Goal: Information Seeking & Learning: Learn about a topic

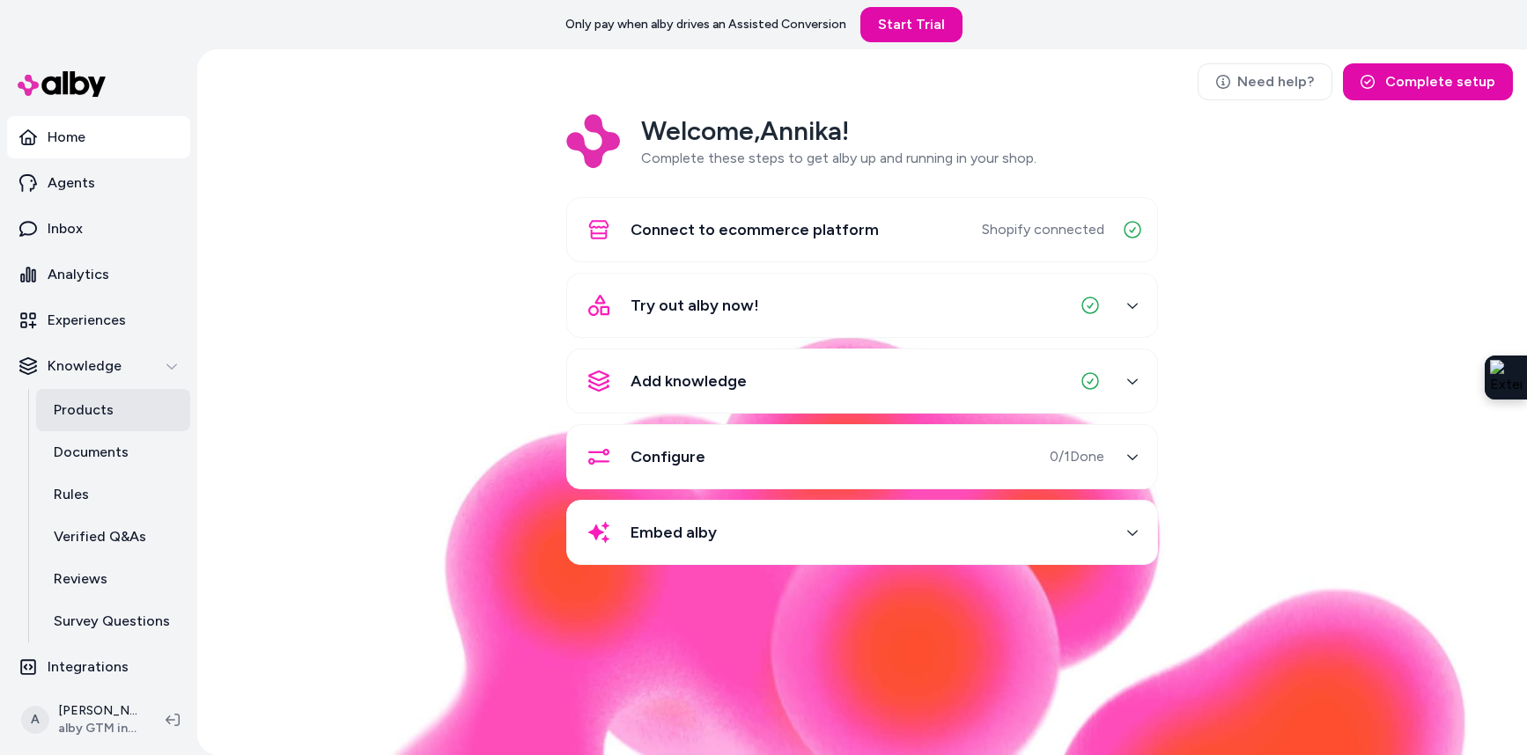
click at [97, 409] on p "Products" at bounding box center [84, 410] width 60 height 21
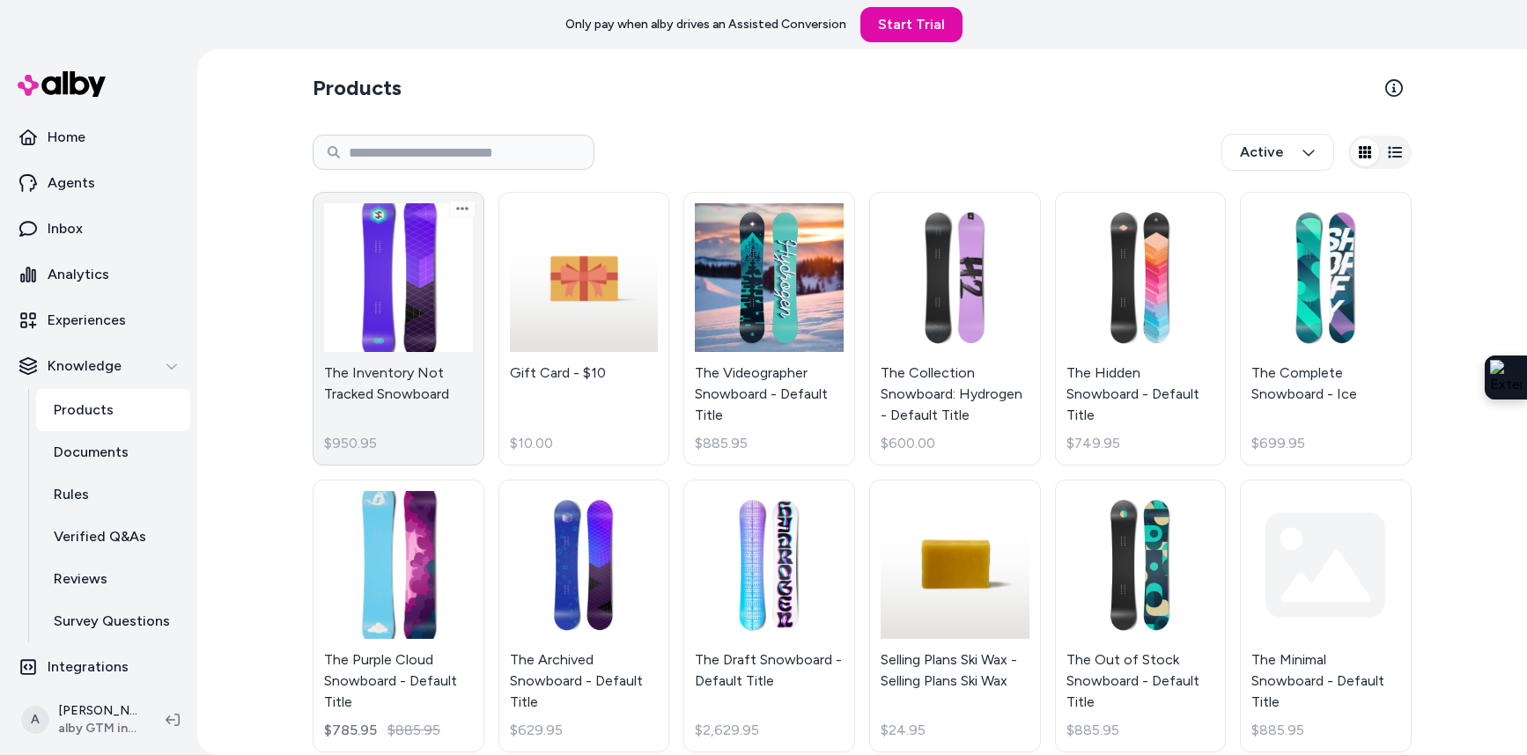
click at [446, 309] on link "The Inventory Not Tracked Snowboard $950.95" at bounding box center [399, 329] width 172 height 274
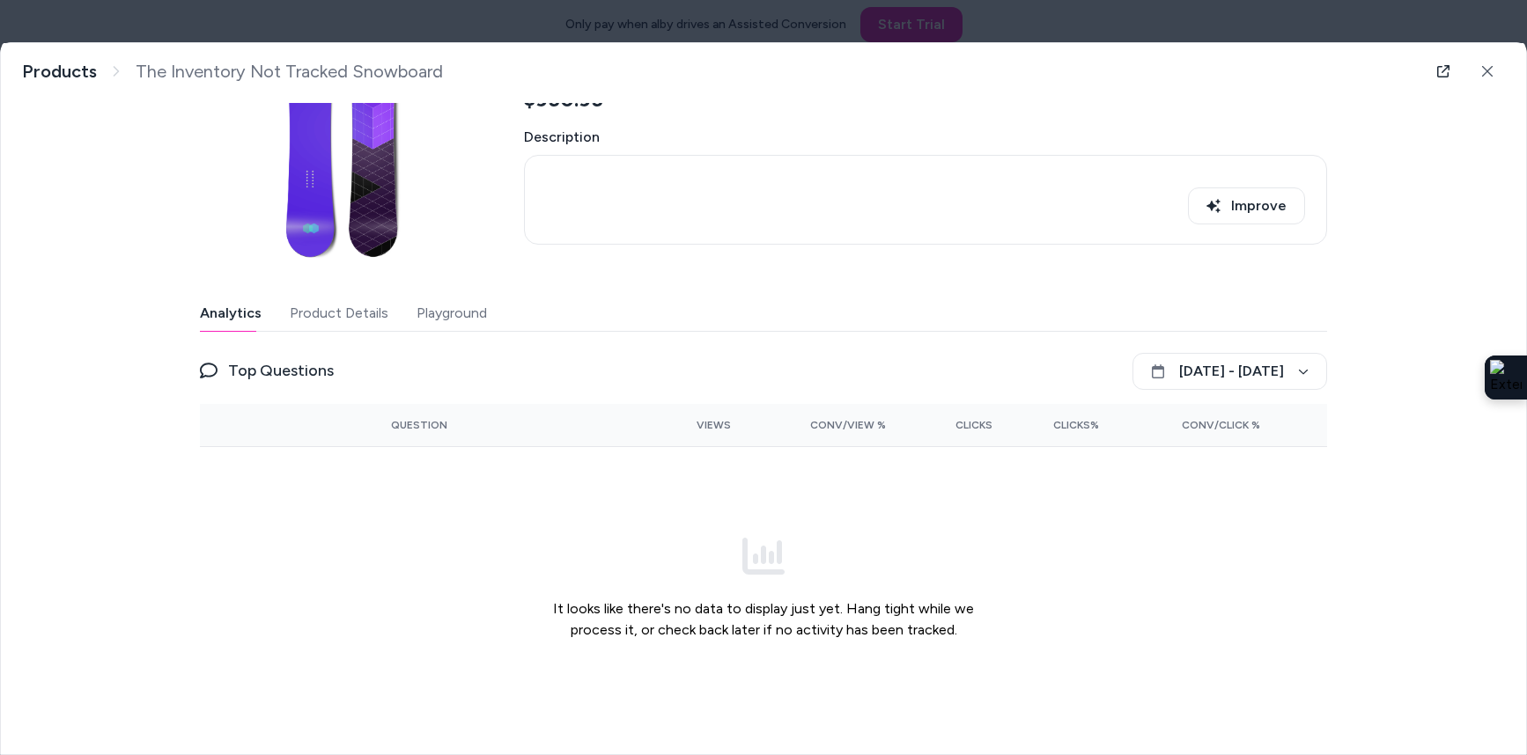
scroll to position [137, 0]
click at [351, 317] on button "Product Details" at bounding box center [339, 310] width 99 height 35
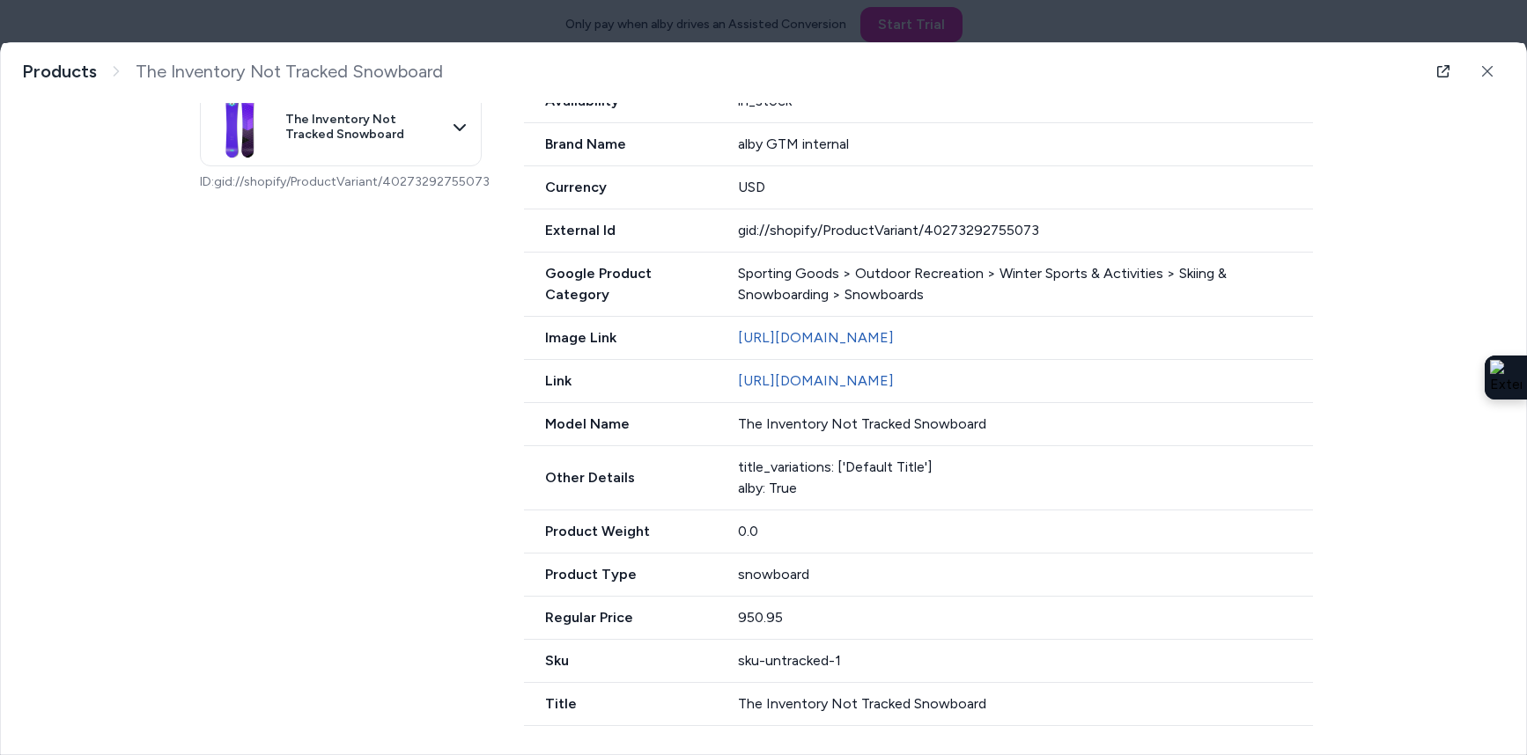
scroll to position [457, 0]
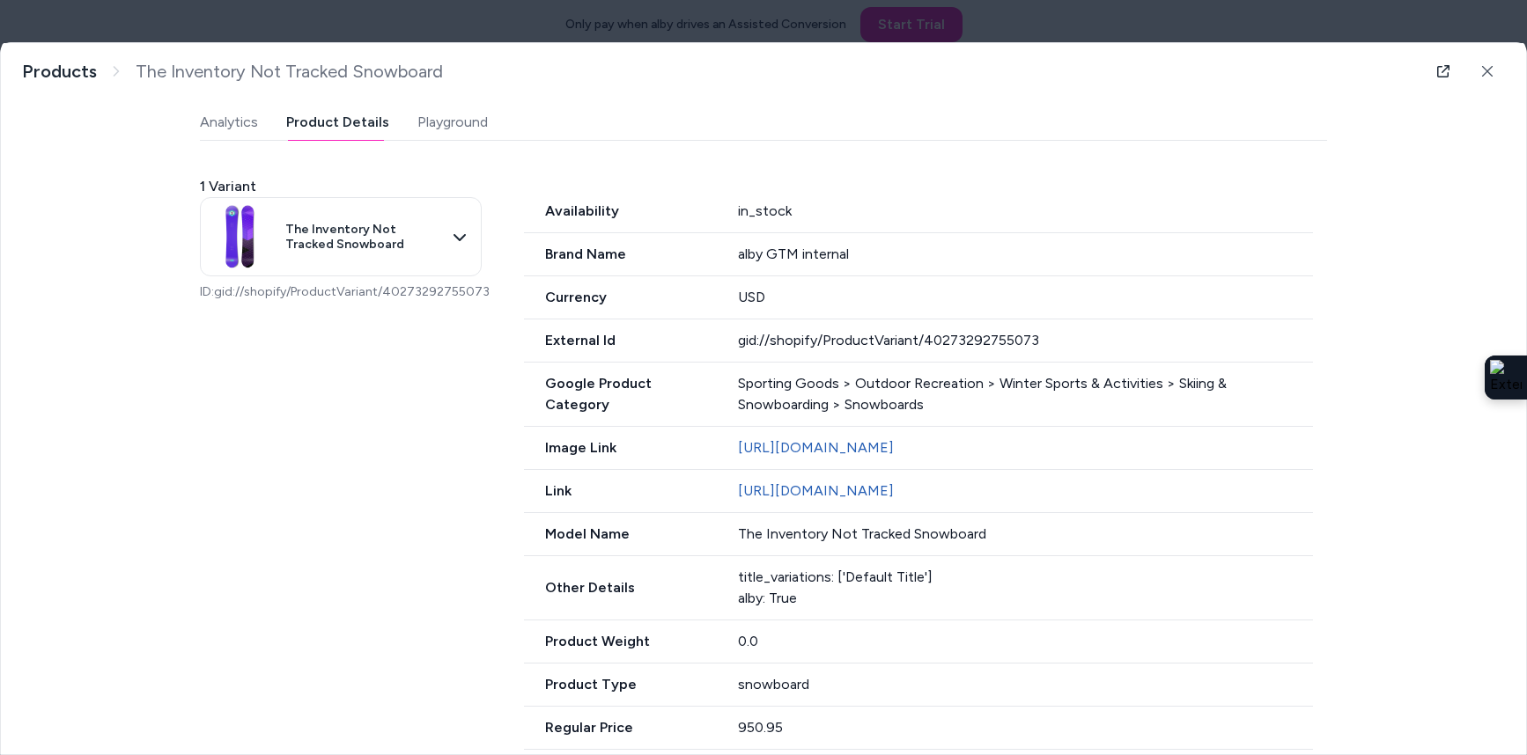
click at [462, 131] on div "Last updated [DATE] Product ID: gid://shopify/Product/6911529189505 The Invento…" at bounding box center [763, 309] width 1127 height 1056
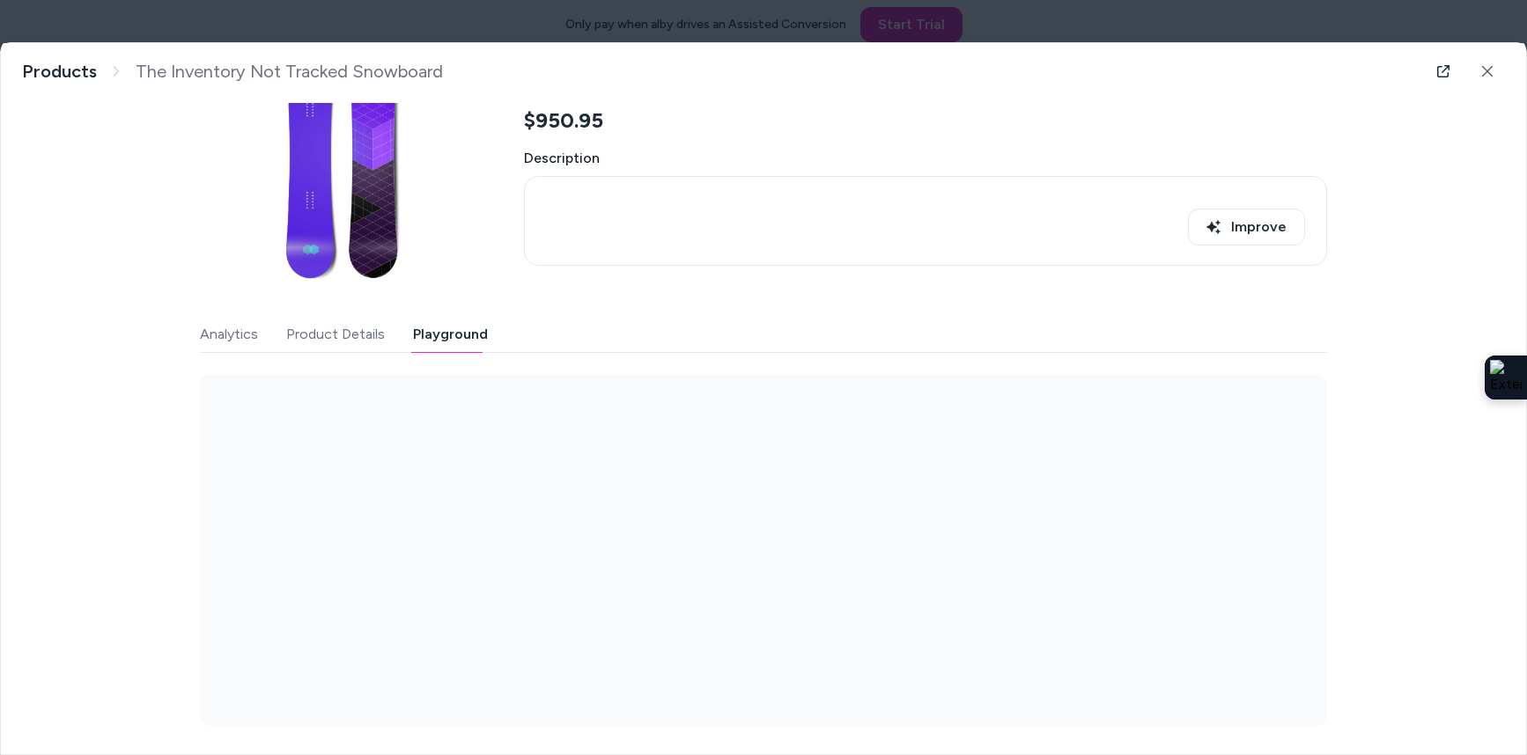
scroll to position [114, 0]
click at [332, 412] on body "Only pay when alby drives an Assisted Conversion Start Trial Home Agents Inbox …" at bounding box center [763, 377] width 1527 height 755
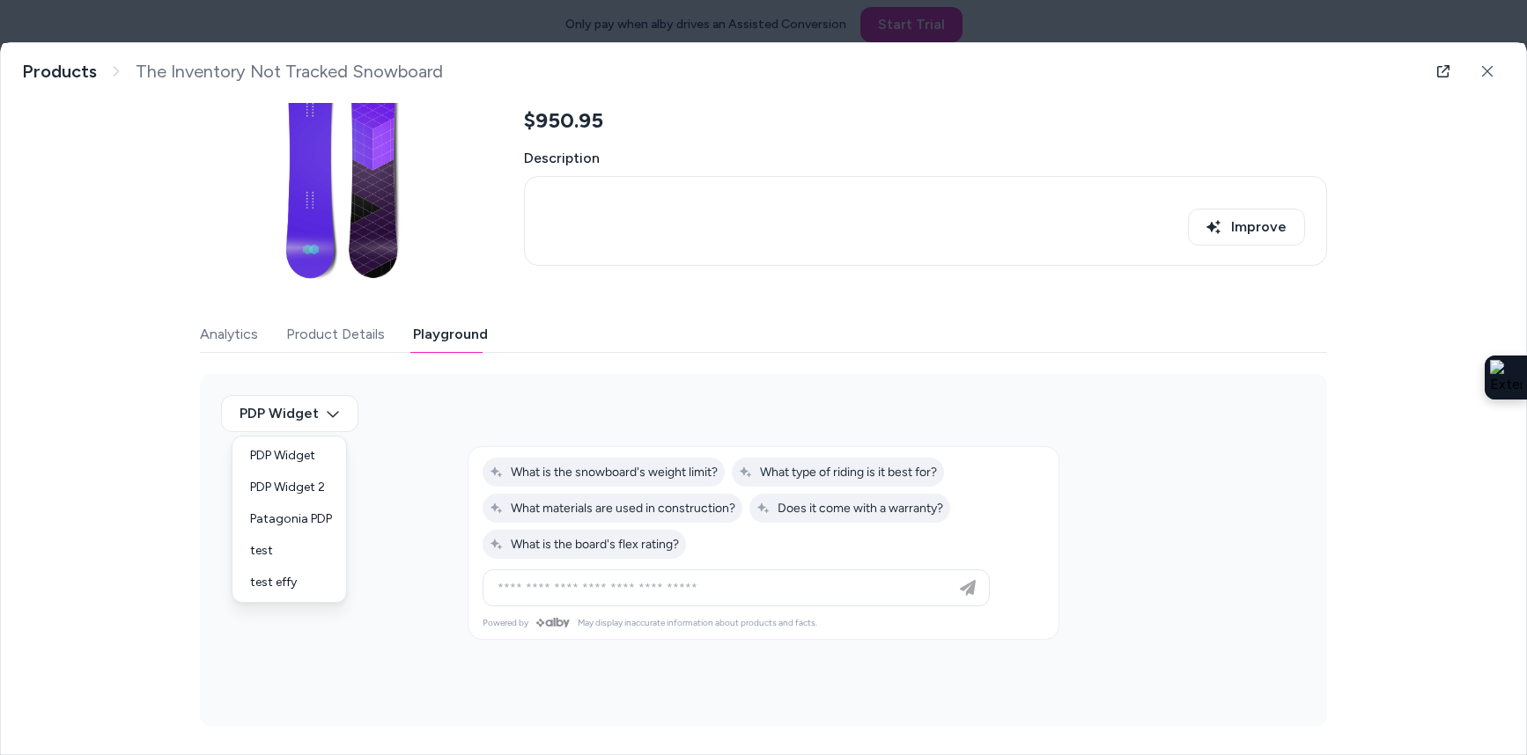
click at [329, 416] on div at bounding box center [763, 377] width 1527 height 755
click at [608, 473] on span "What is the snowboard's weight limit?" at bounding box center [604, 472] width 228 height 15
type input "**********"
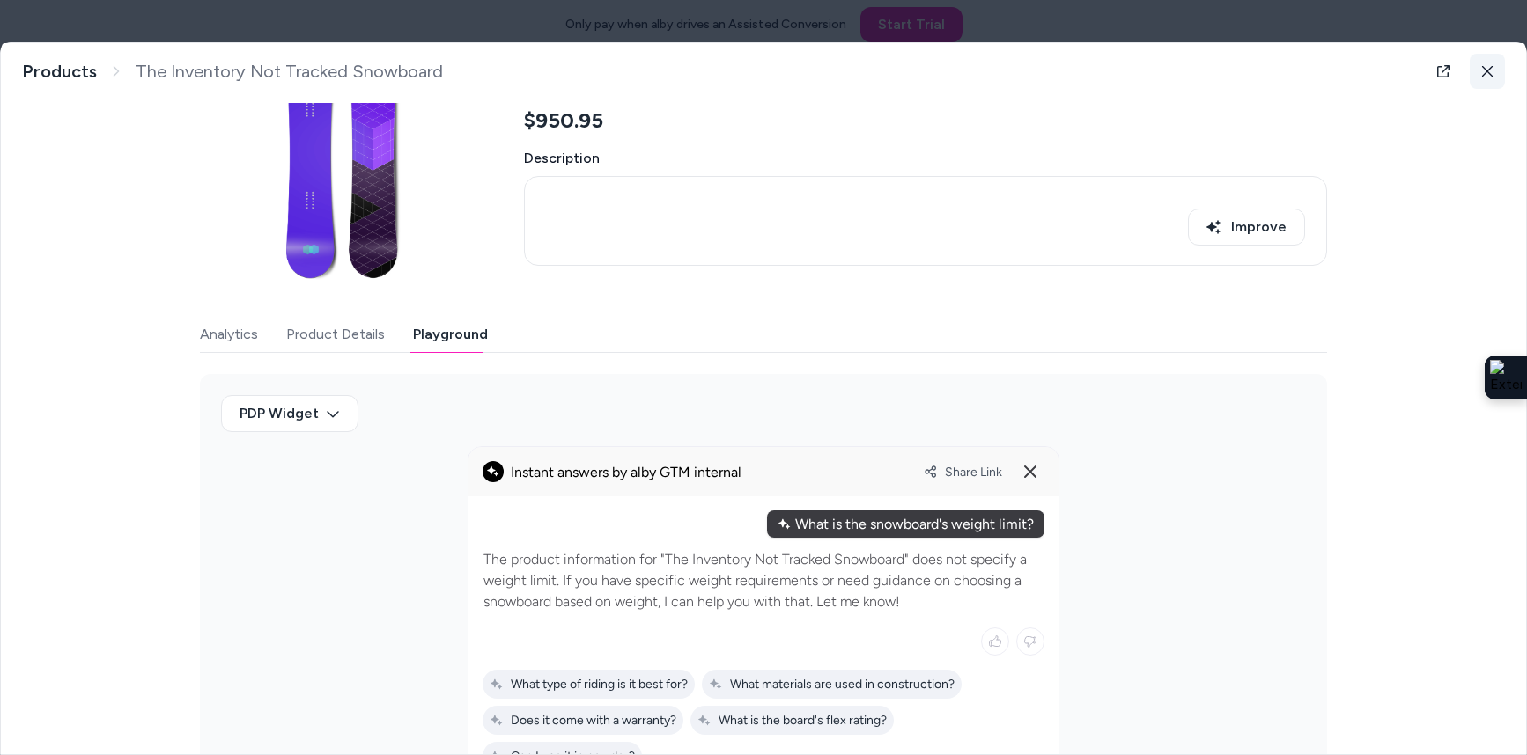
click at [1491, 74] on icon at bounding box center [1487, 71] width 12 height 12
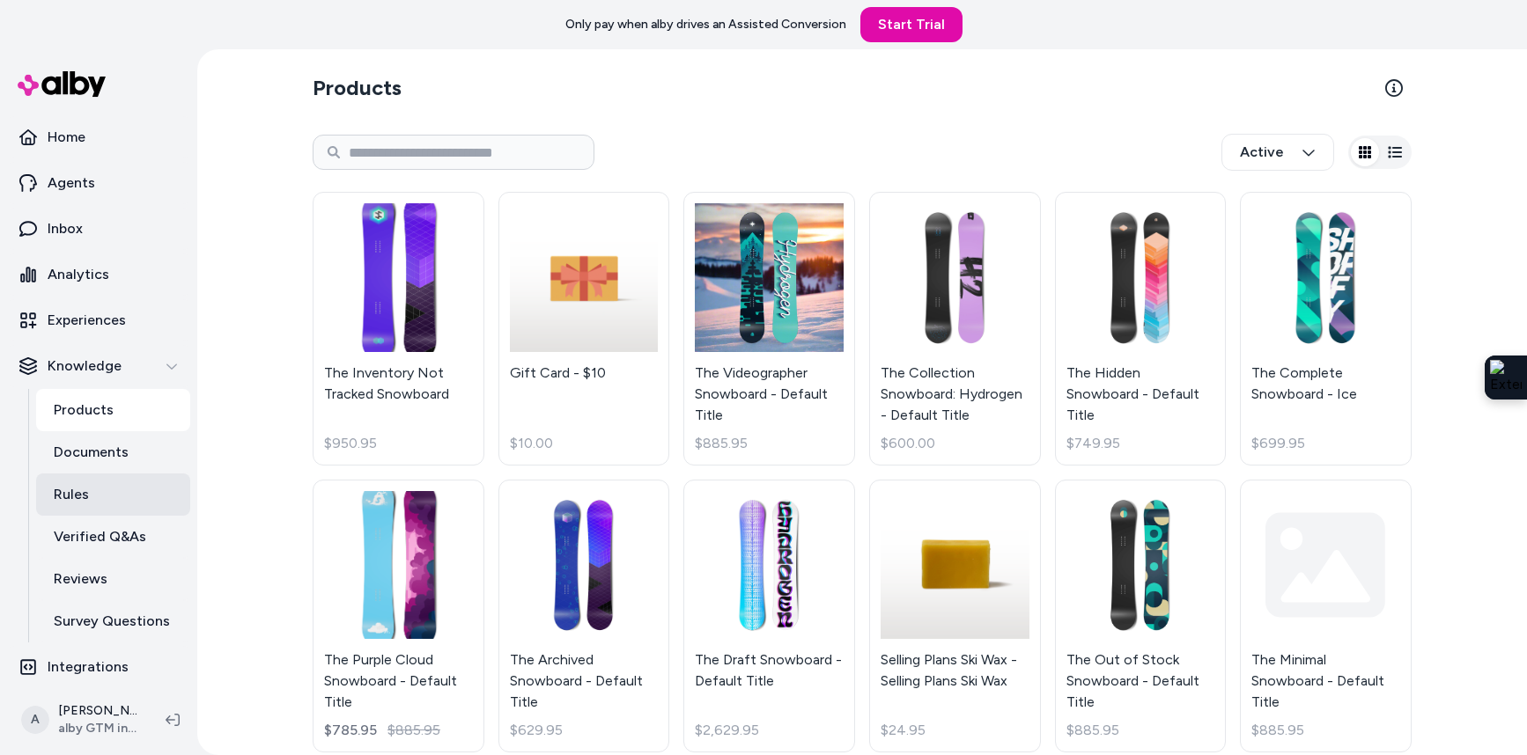
click at [99, 491] on link "Rules" at bounding box center [113, 495] width 154 height 42
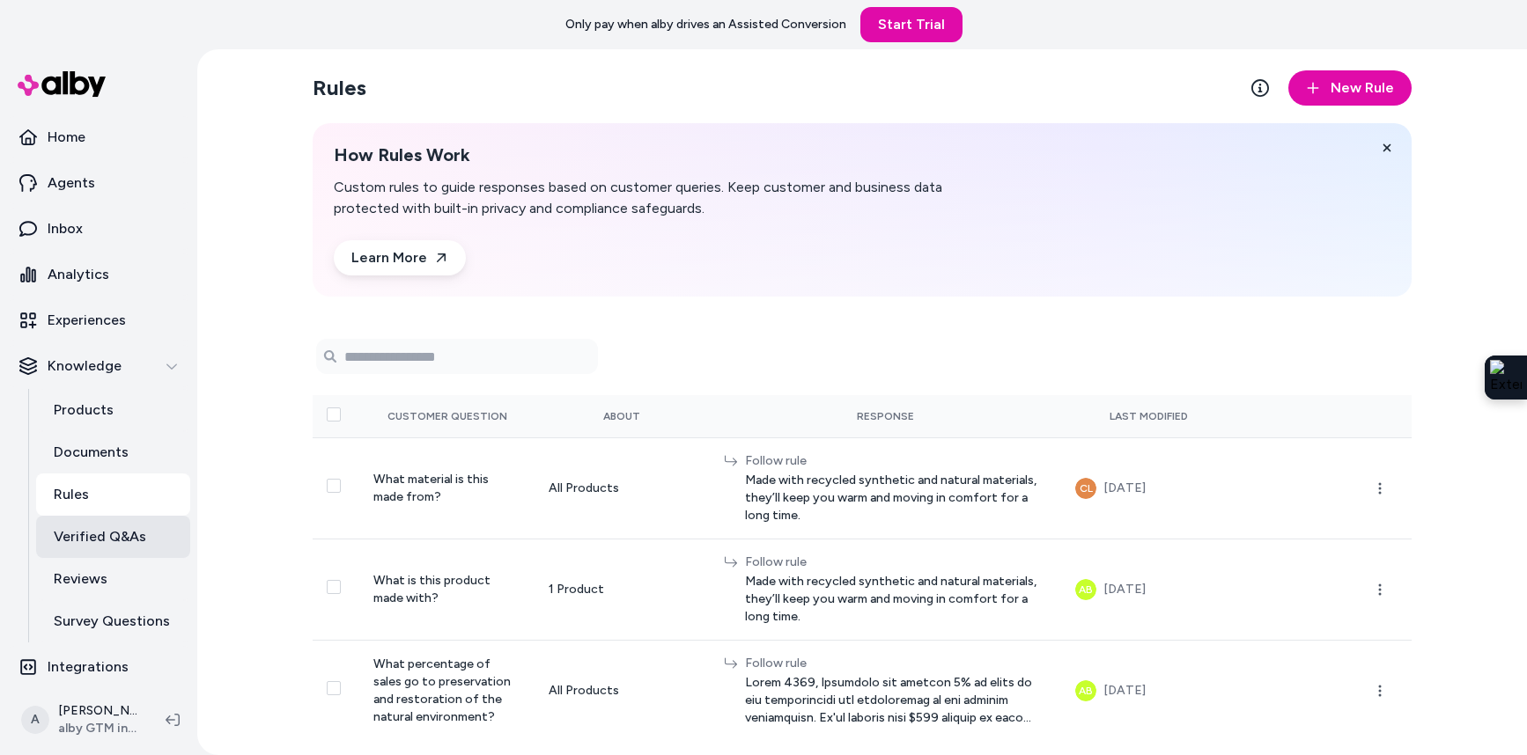
click at [118, 537] on p "Verified Q&As" at bounding box center [100, 536] width 92 height 21
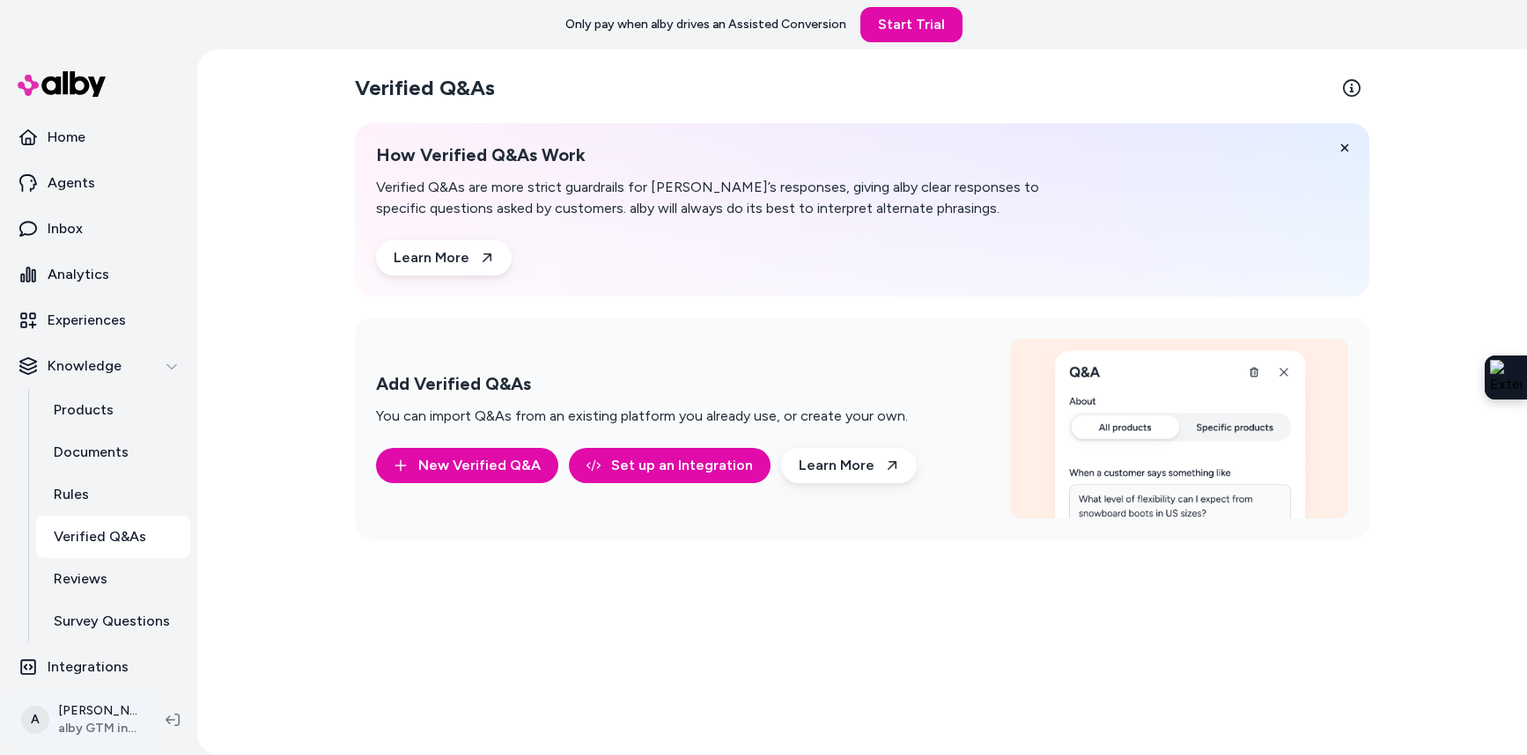
click at [116, 715] on html "Only pay when alby drives an Assisted Conversion Start Trial Home Agents Inbox …" at bounding box center [763, 377] width 1527 height 755
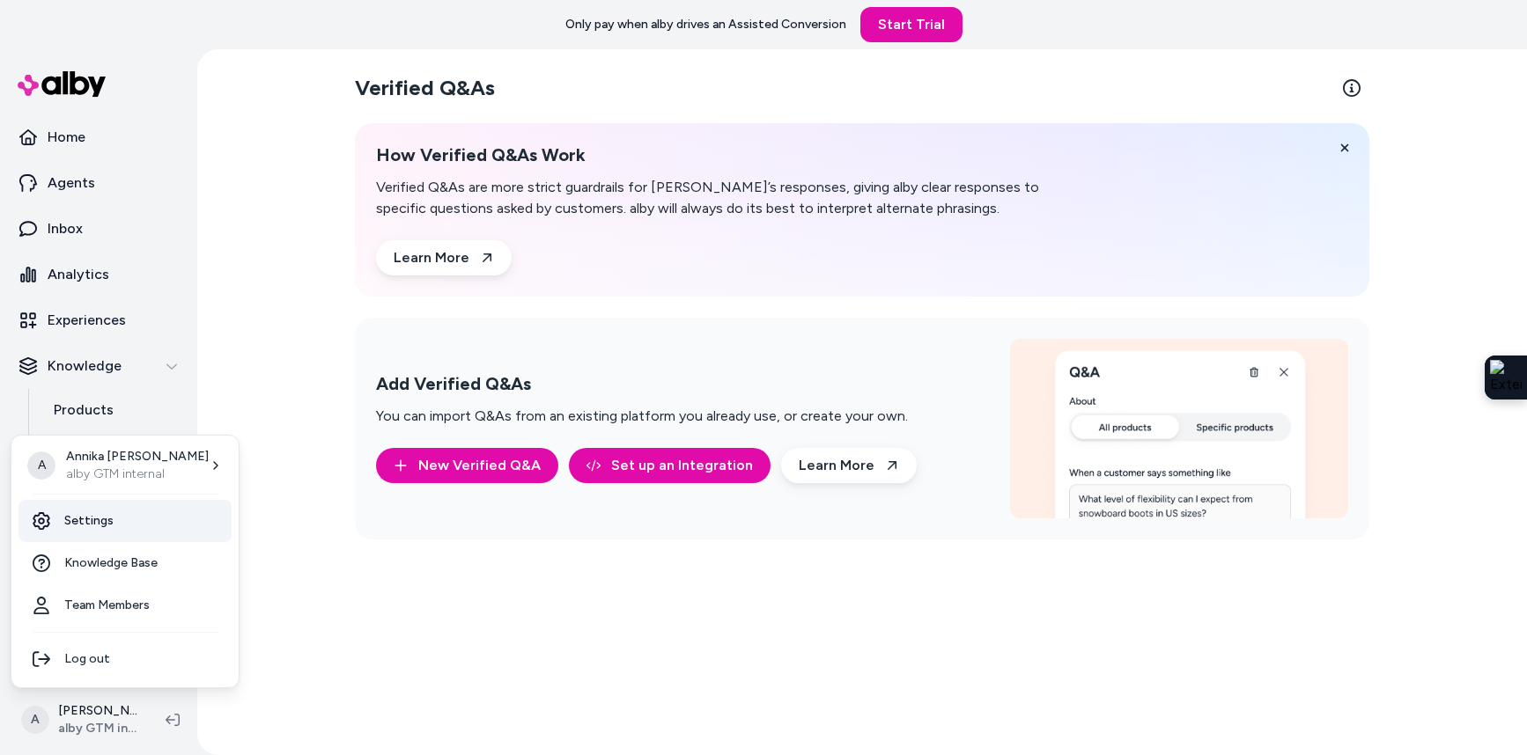
click at [126, 531] on link "Settings" at bounding box center [124, 521] width 213 height 42
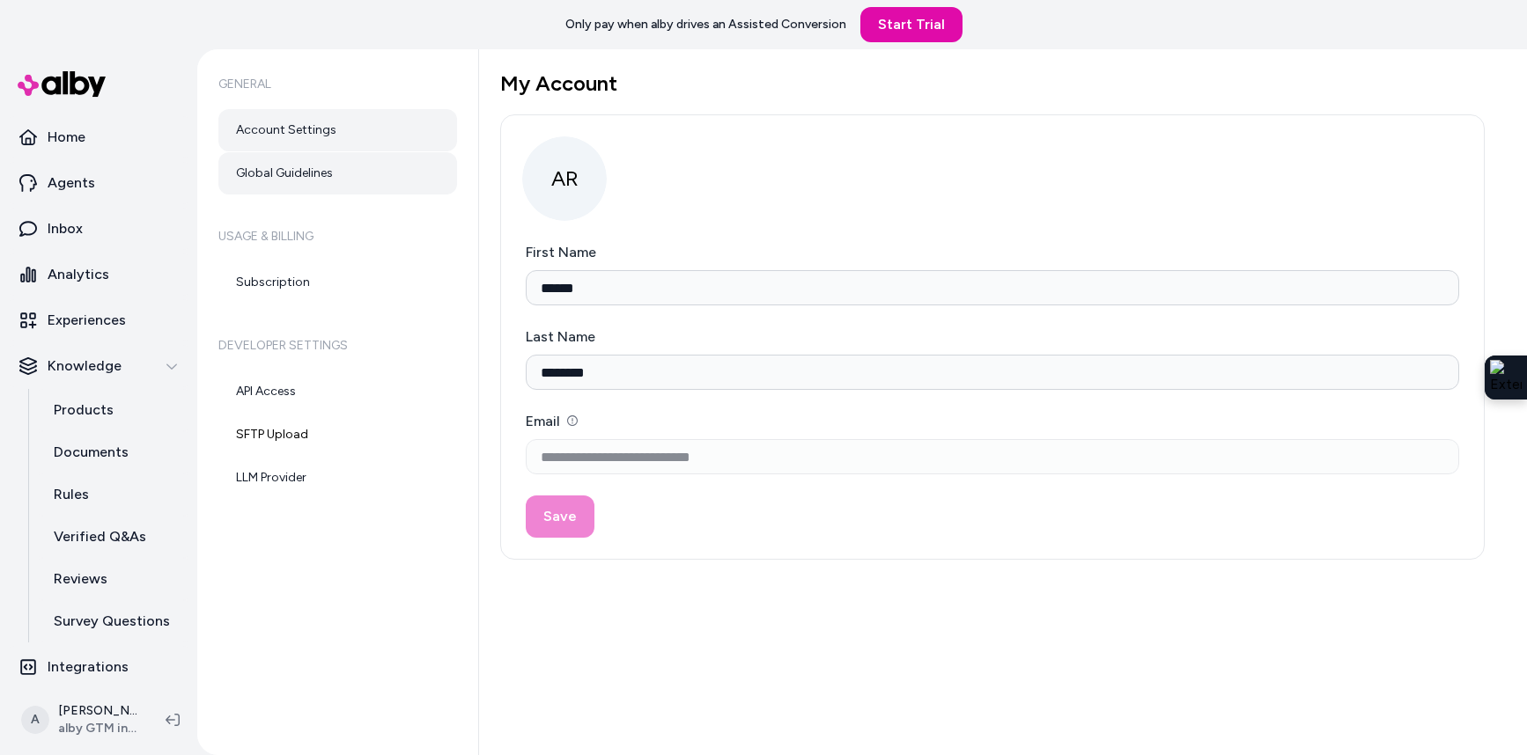
click at [326, 175] on link "Global Guidelines" at bounding box center [337, 173] width 239 height 42
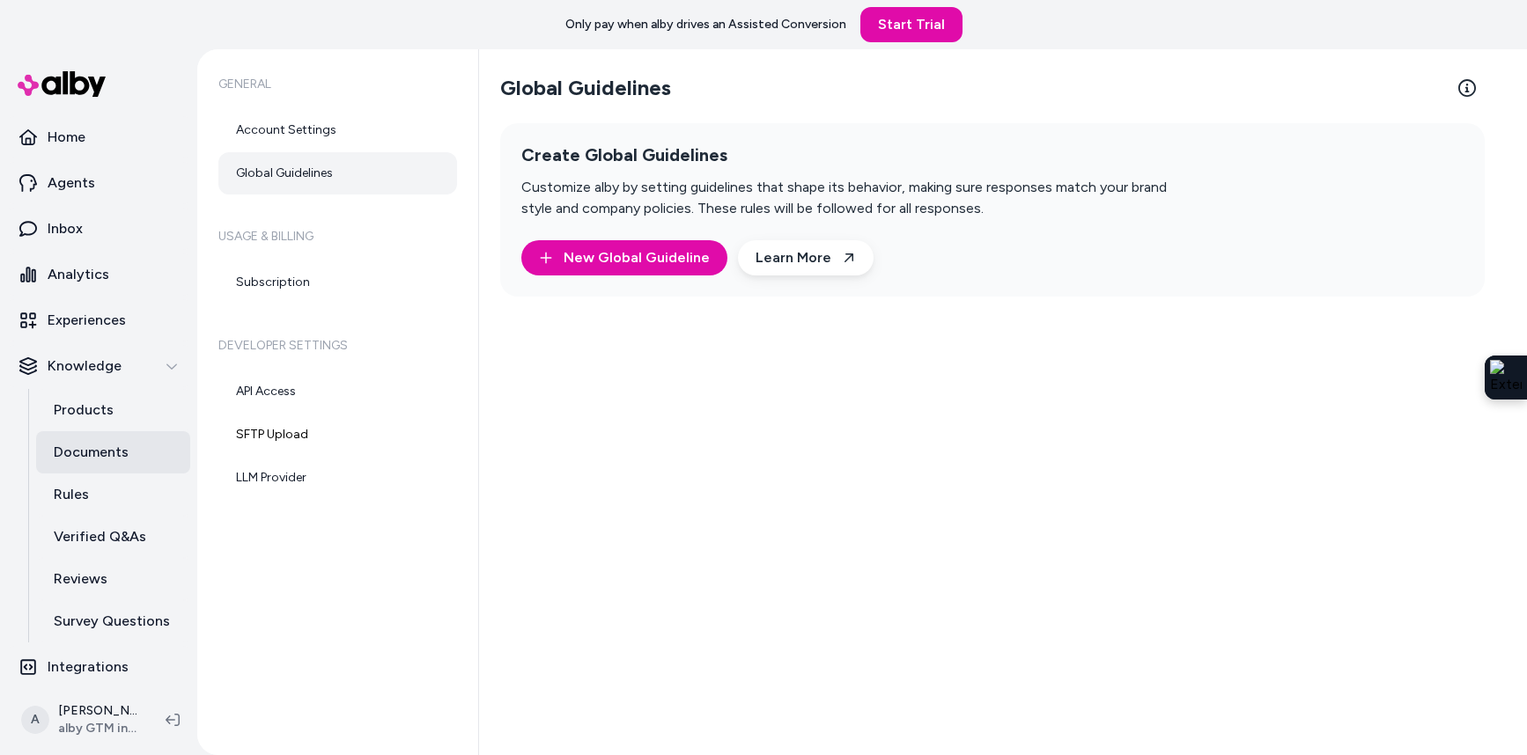
click at [105, 453] on p "Documents" at bounding box center [91, 452] width 75 height 21
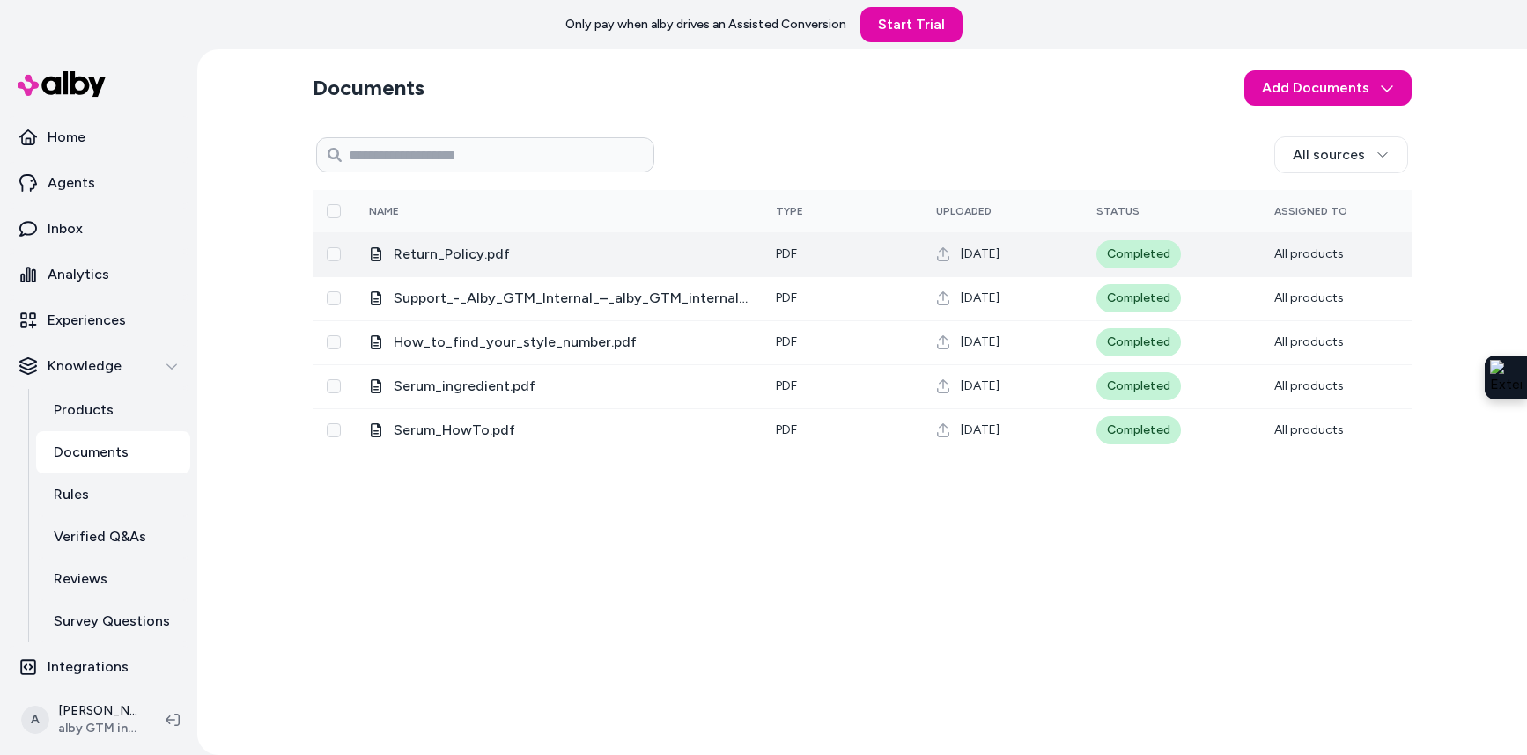
click at [452, 254] on span "Return_Policy.pdf" at bounding box center [571, 254] width 354 height 21
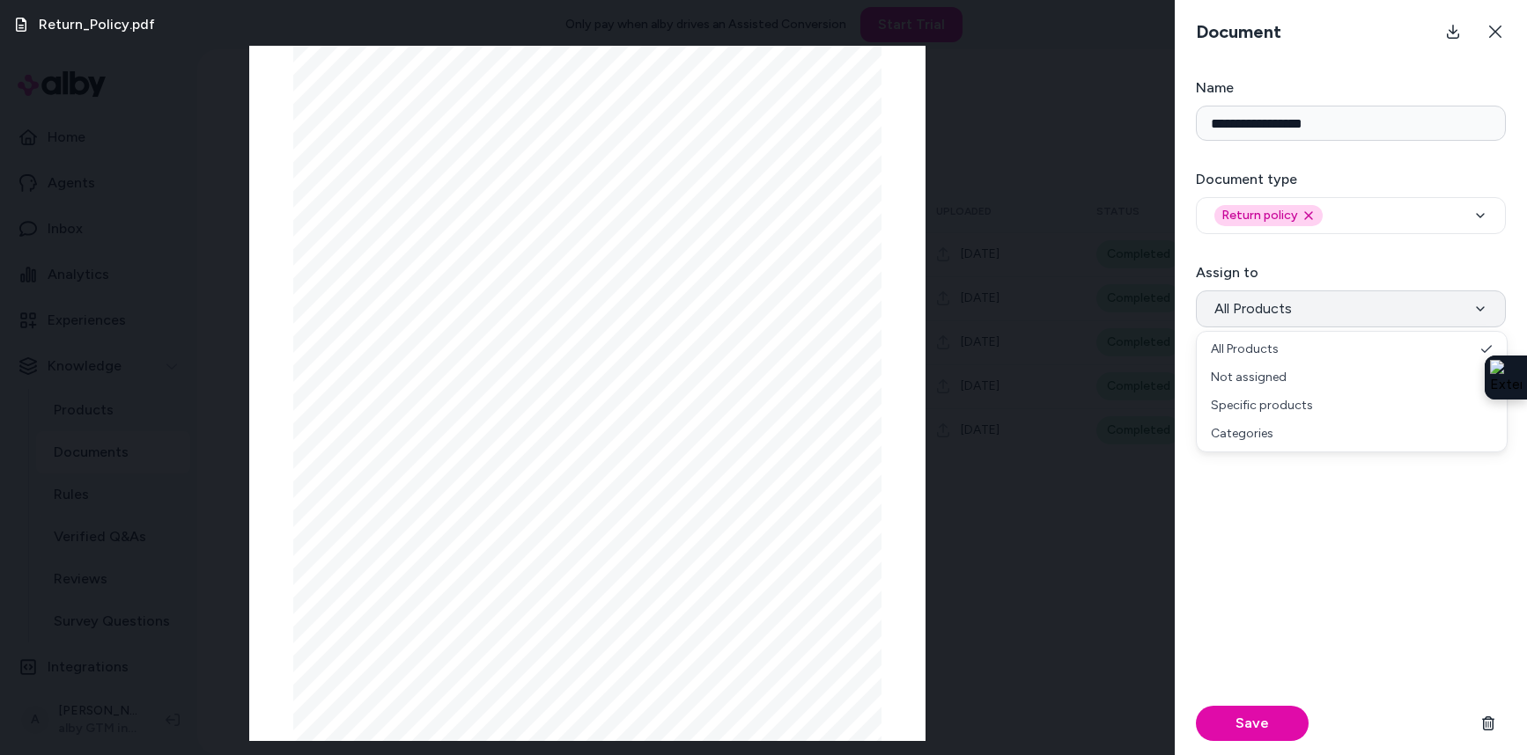
click at [1279, 313] on span "All Products" at bounding box center [1252, 308] width 77 height 21
click at [1317, 299] on button "All Products" at bounding box center [1351, 309] width 310 height 37
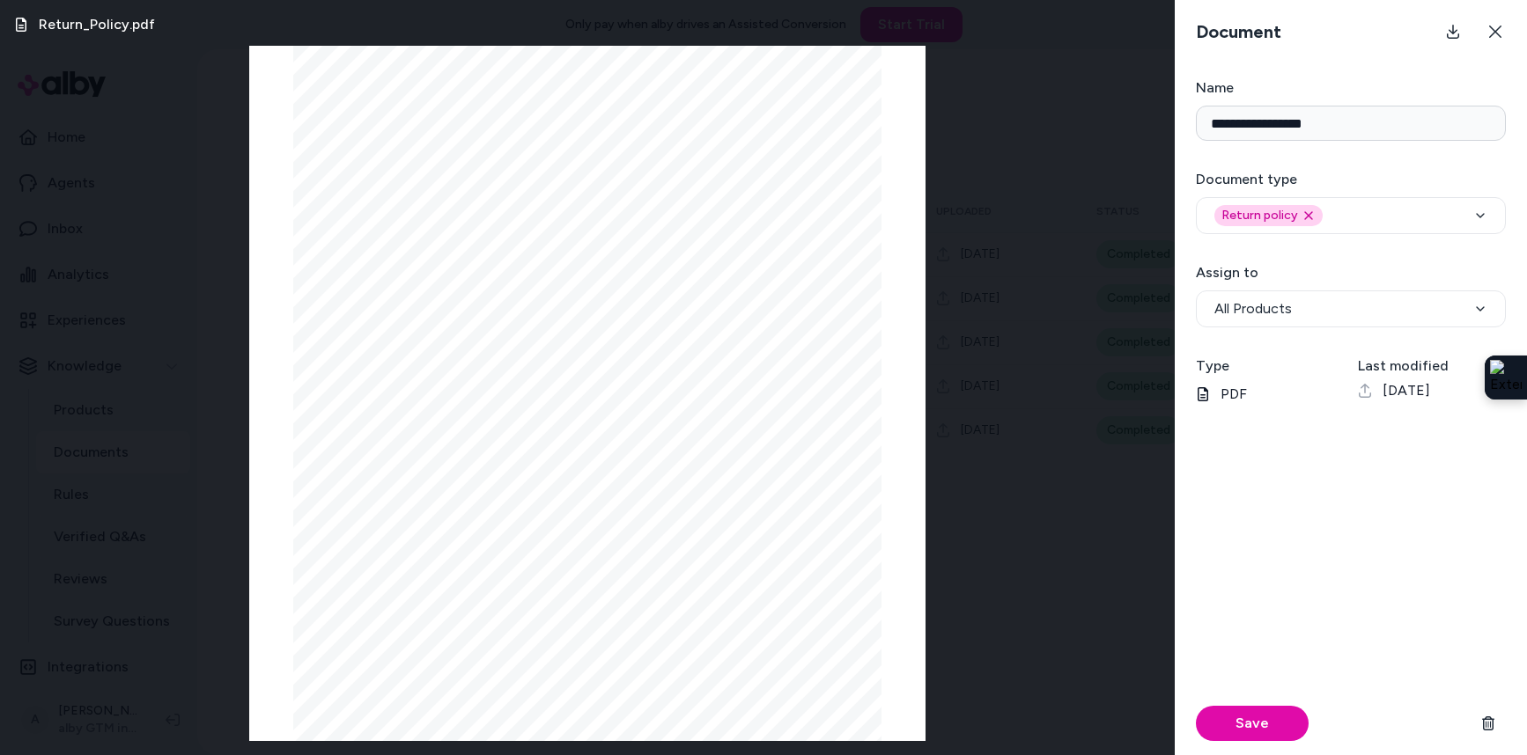
scroll to position [6, 0]
click at [1498, 33] on icon at bounding box center [1495, 32] width 14 height 14
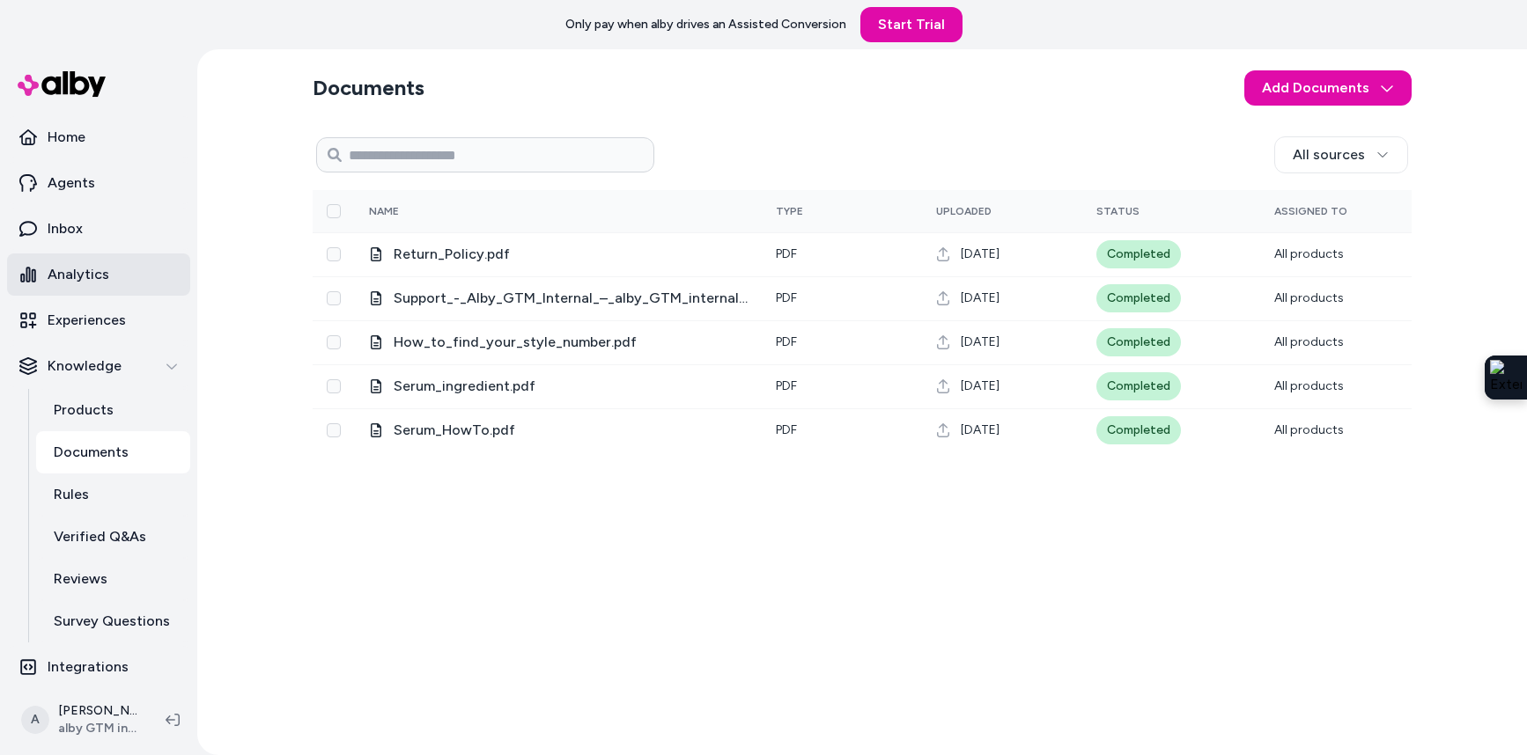
click at [67, 271] on p "Analytics" at bounding box center [79, 274] width 62 height 21
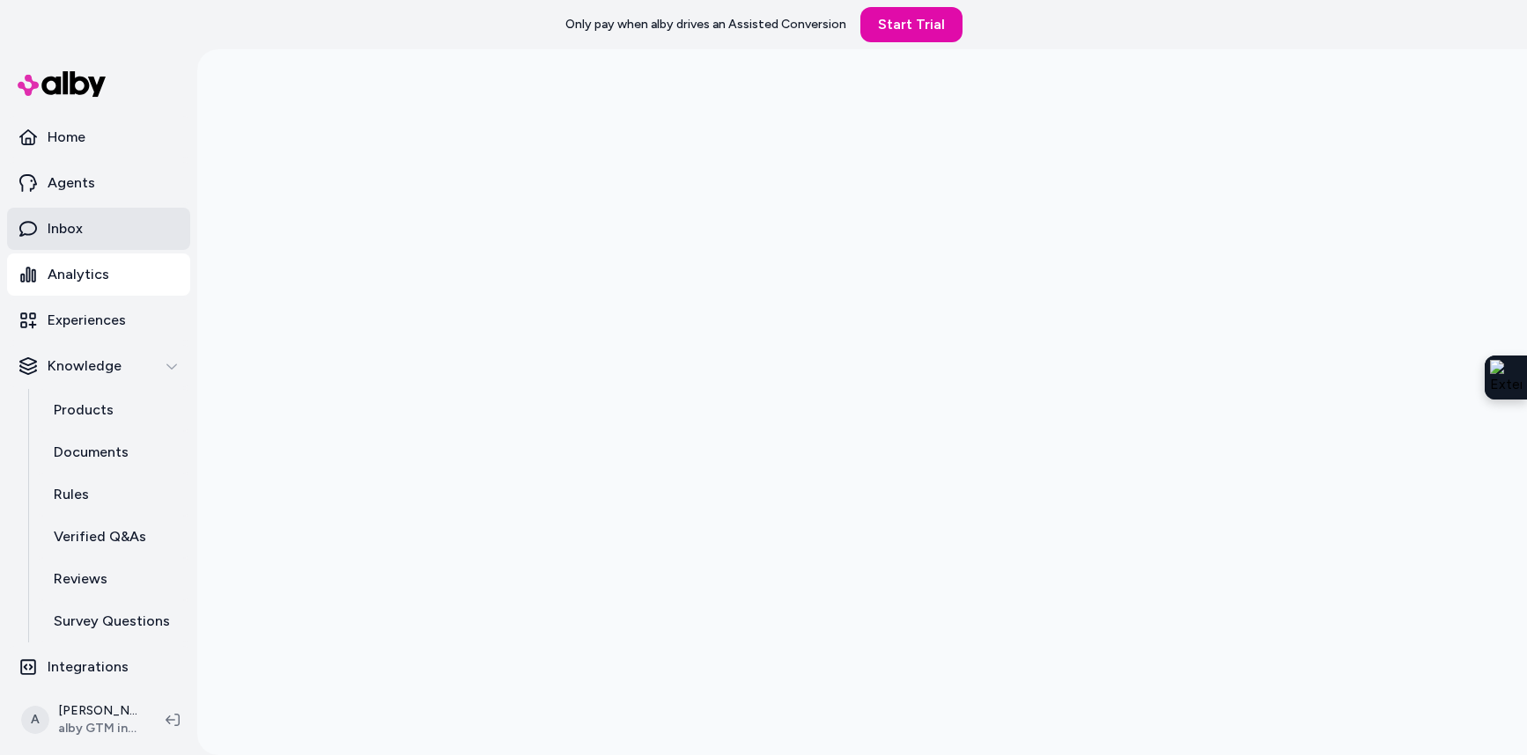
click at [92, 228] on link "Inbox" at bounding box center [98, 229] width 183 height 42
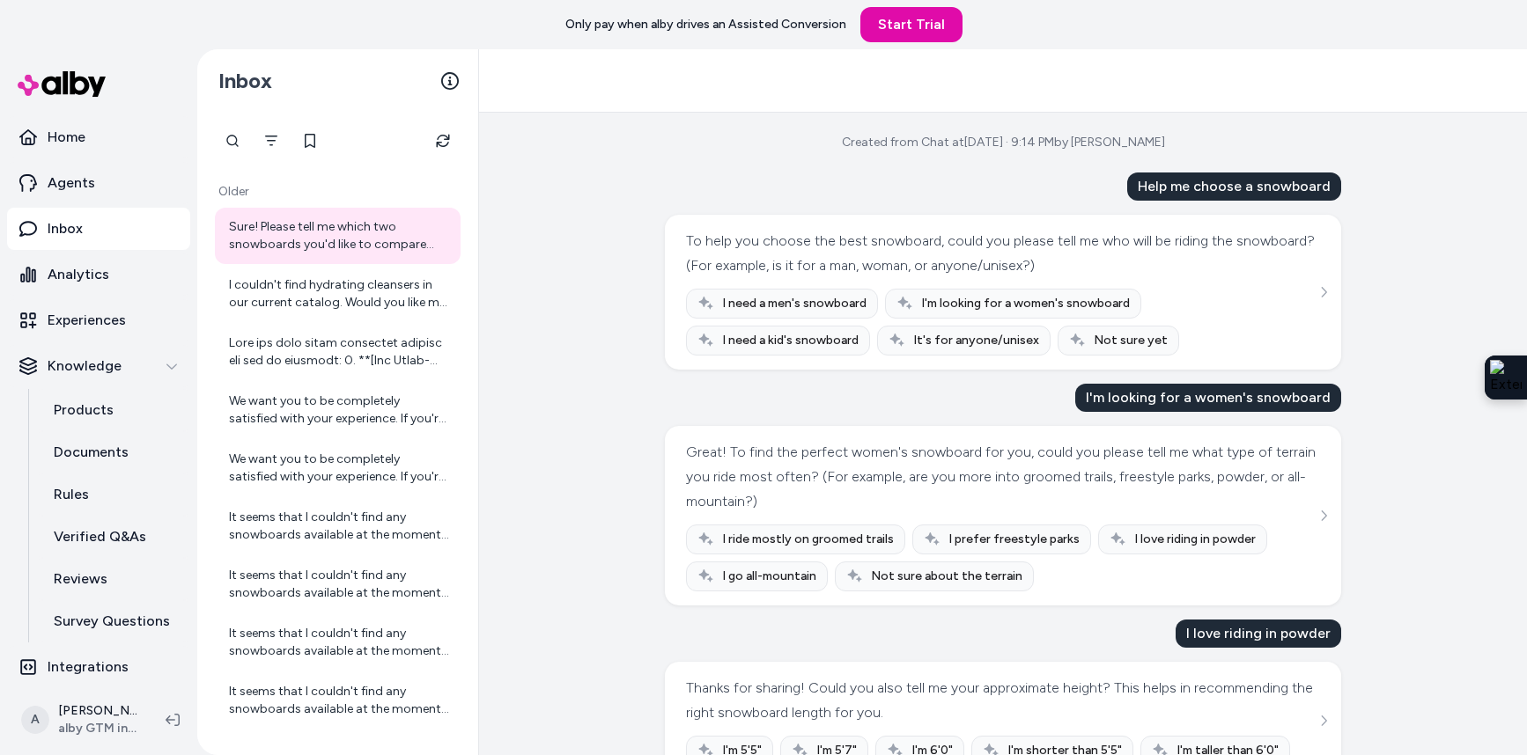
click at [1322, 289] on icon "See more" at bounding box center [1323, 292] width 12 height 12
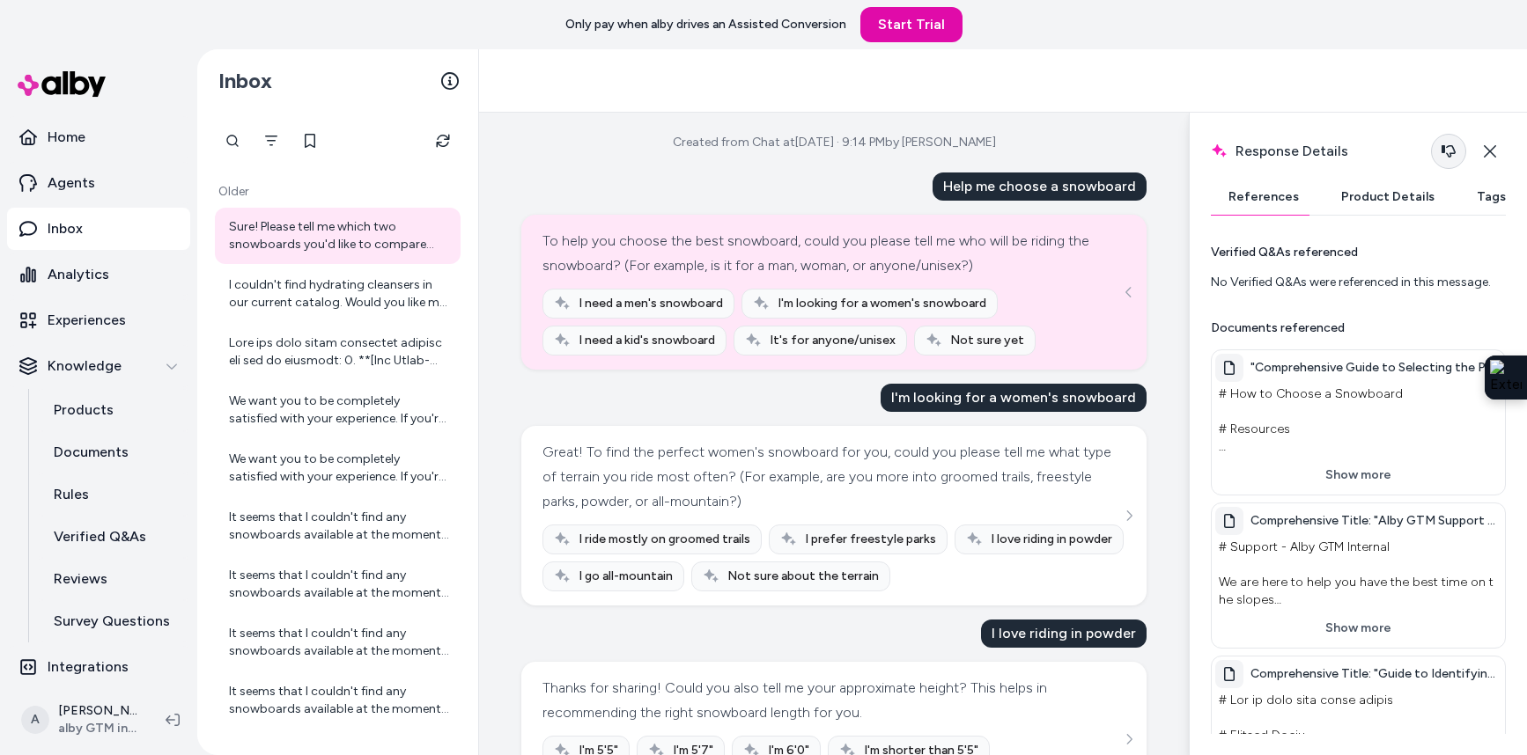
click at [1448, 152] on icon "button" at bounding box center [1448, 151] width 14 height 14
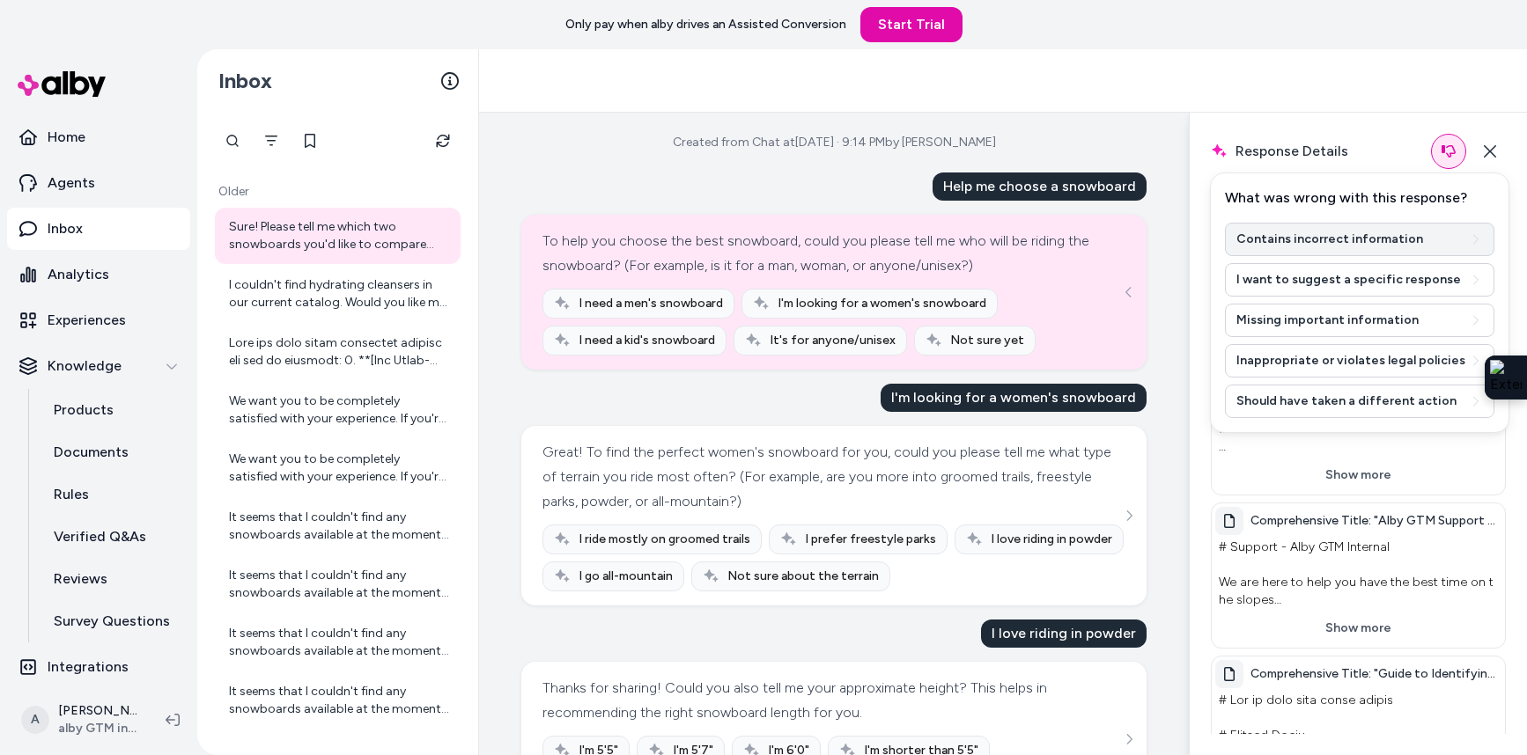
click at [1318, 233] on button "Contains incorrect information" at bounding box center [1359, 239] width 269 height 33
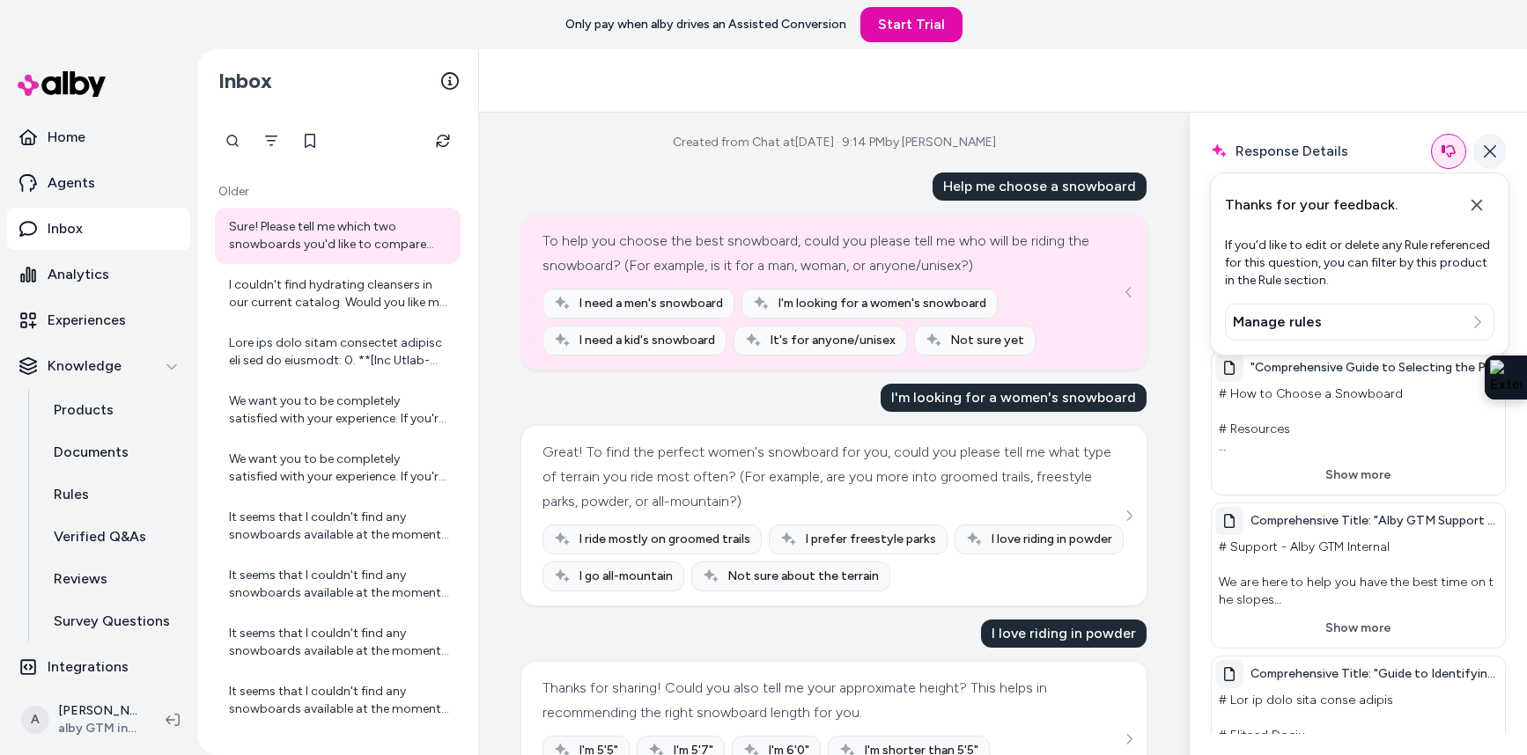
click at [1491, 152] on icon "button" at bounding box center [1490, 151] width 12 height 12
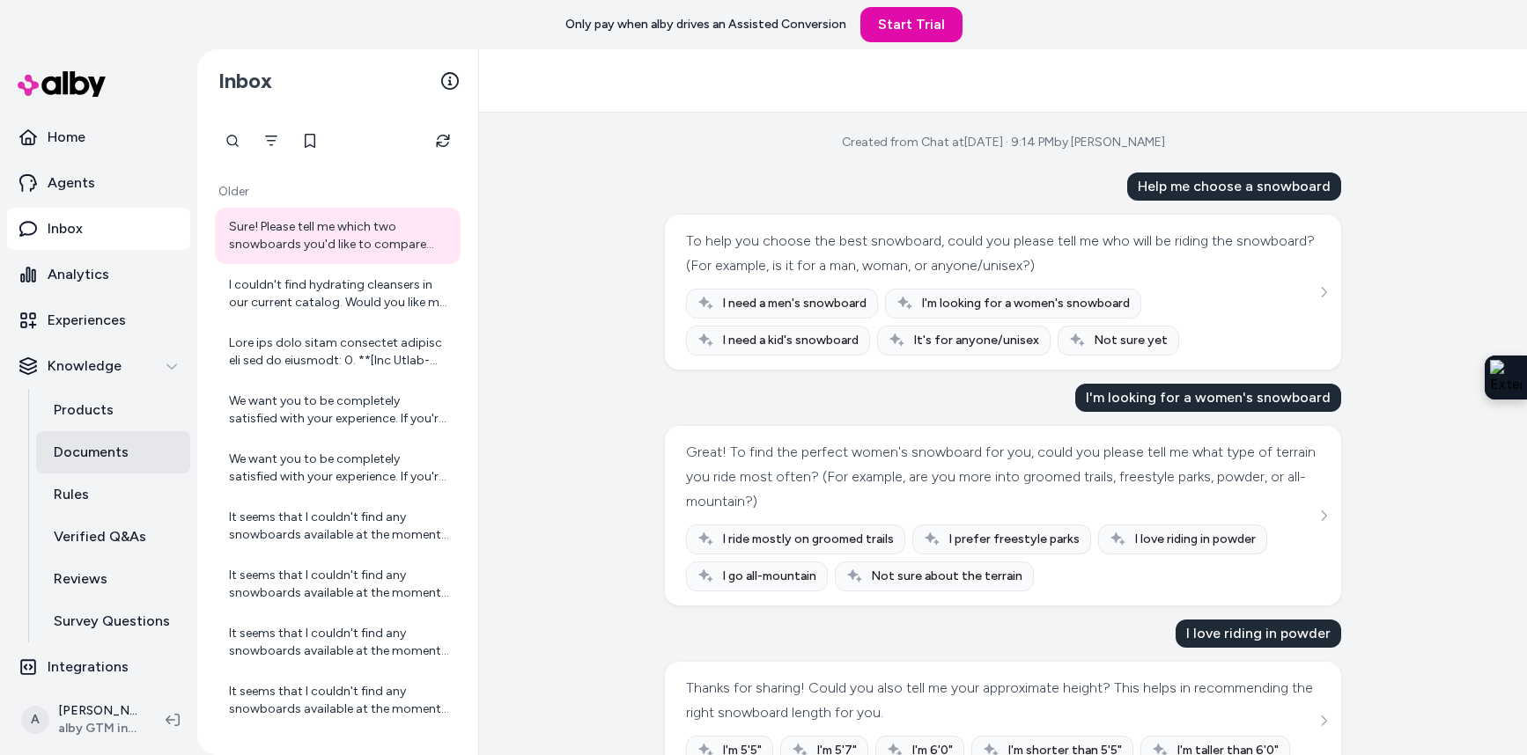
scroll to position [7, 0]
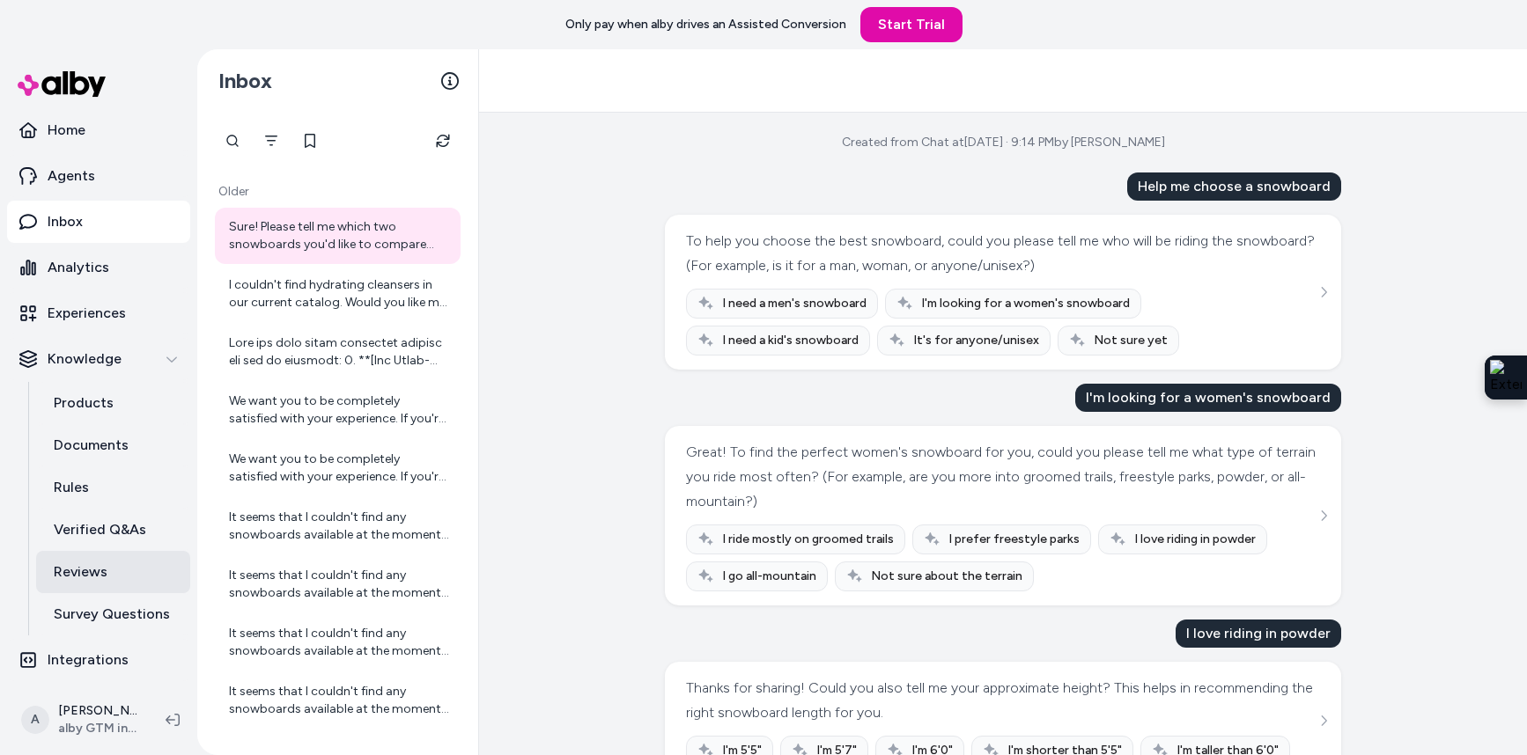
click at [101, 569] on p "Reviews" at bounding box center [81, 572] width 54 height 21
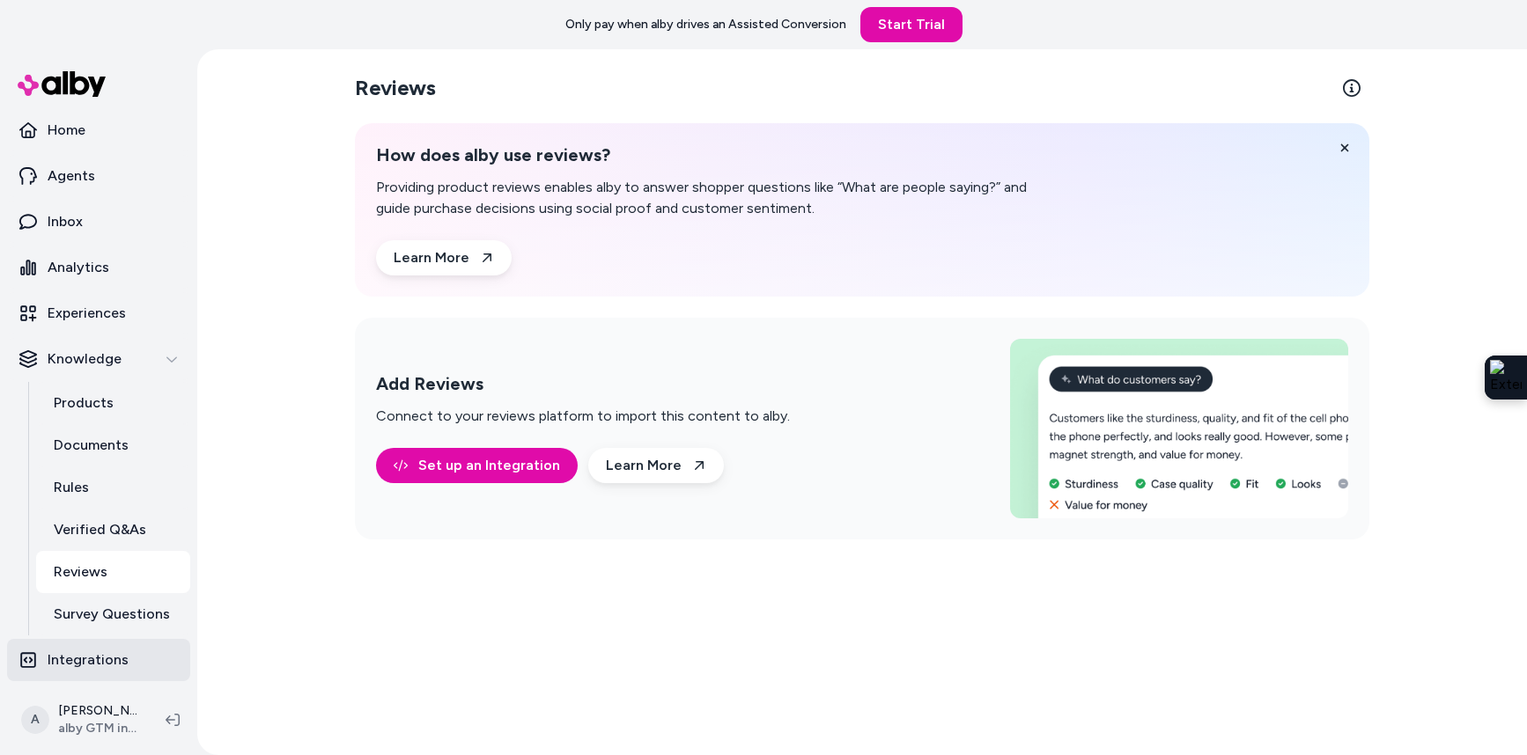
click at [111, 654] on p "Integrations" at bounding box center [88, 660] width 81 height 21
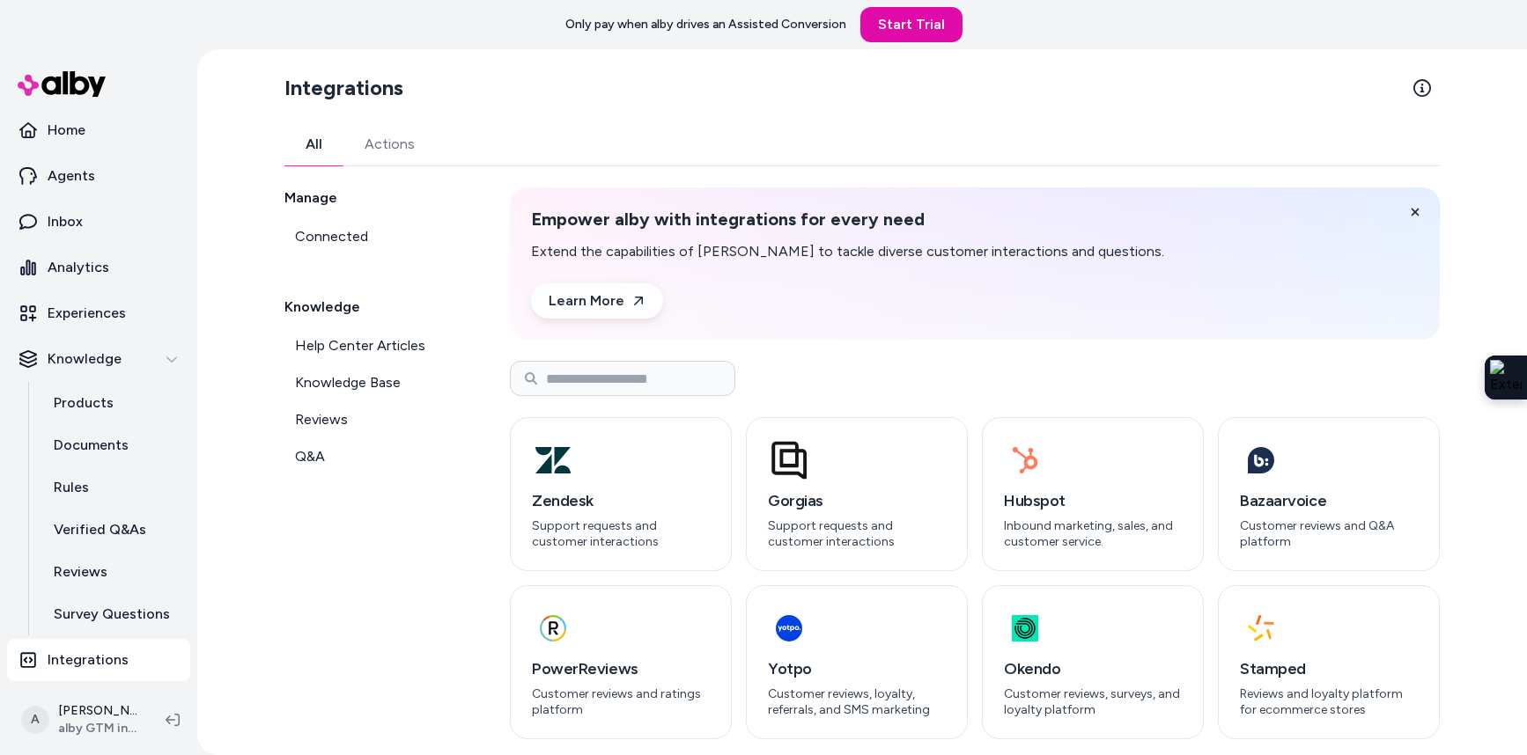
click at [420, 484] on div "Manage Connected Knowledge Help Center Articles Knowledge Base Reviews Q&A" at bounding box center [375, 464] width 183 height 552
